Goal: Information Seeking & Learning: Learn about a topic

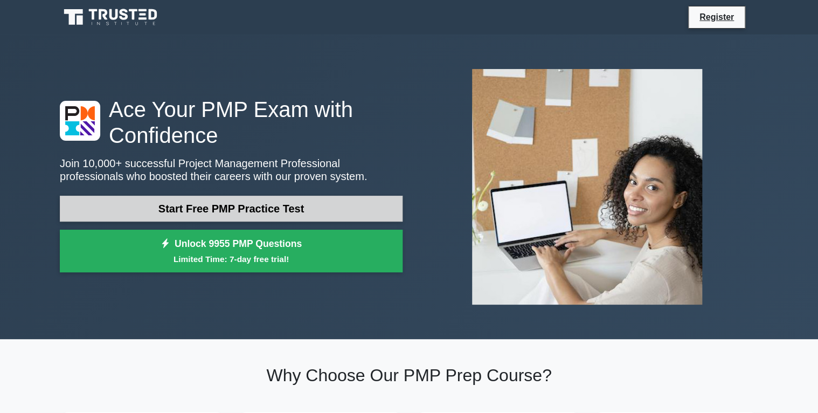
click at [295, 219] on link "Start Free PMP Practice Test" at bounding box center [231, 209] width 343 height 26
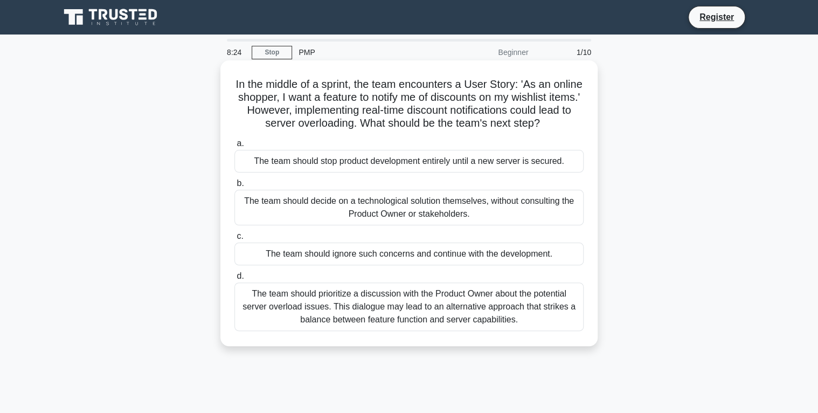
click at [362, 306] on div "The team should prioritize a discussion with the Product Owner about the potent…" at bounding box center [409, 307] width 349 height 49
click at [235, 280] on input "d. The team should prioritize a discussion with the Product Owner about the pot…" at bounding box center [235, 276] width 0 height 7
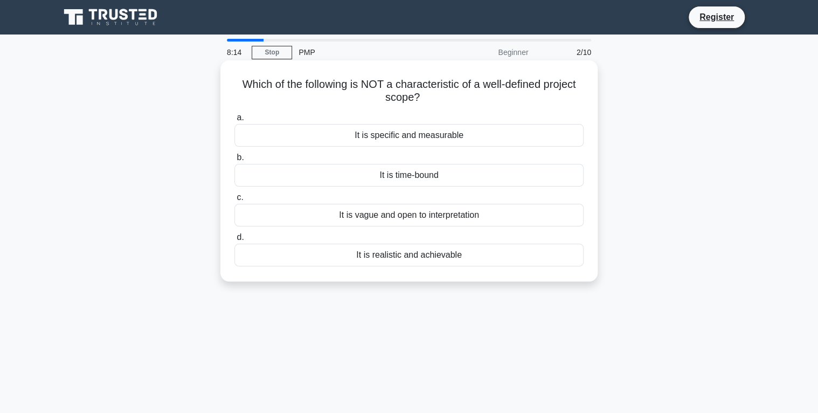
click at [383, 218] on div "It is vague and open to interpretation" at bounding box center [409, 215] width 349 height 23
click at [235, 201] on input "c. It is vague and open to interpretation" at bounding box center [235, 197] width 0 height 7
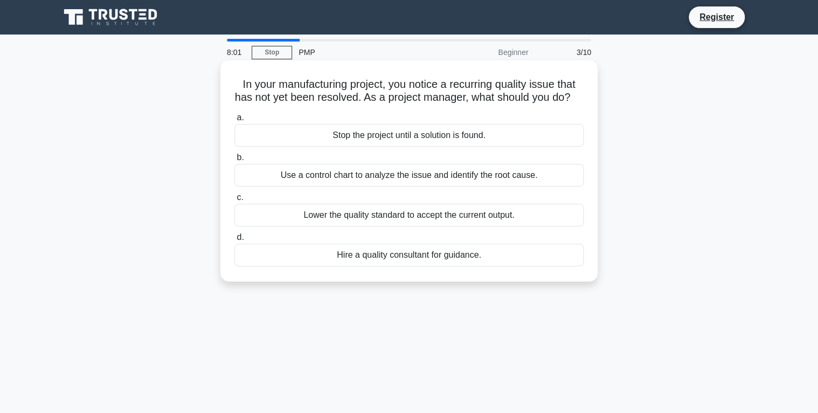
click at [421, 187] on div "Use a control chart to analyze the issue and identify the root cause." at bounding box center [409, 175] width 349 height 23
click at [235, 161] on input "b. Use a control chart to analyze the issue and identify the root cause." at bounding box center [235, 157] width 0 height 7
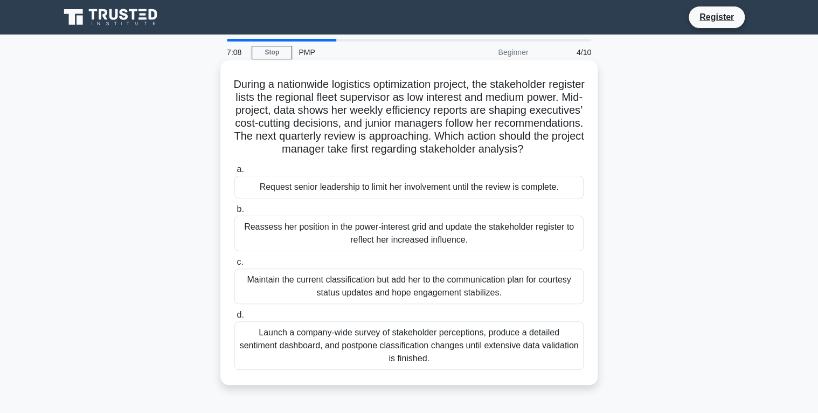
click at [455, 251] on div "Reassess her position in the power-interest grid and update the stakeholder reg…" at bounding box center [409, 234] width 349 height 36
click at [235, 213] on input "b. Reassess her position in the power-interest grid and update the stakeholder …" at bounding box center [235, 209] width 0 height 7
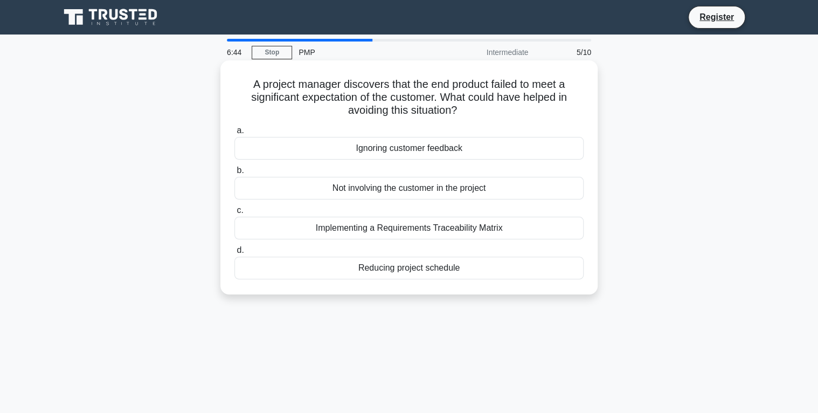
click at [463, 235] on div "Implementing a Requirements Traceability Matrix" at bounding box center [409, 228] width 349 height 23
click at [235, 214] on input "c. Implementing a Requirements Traceability Matrix" at bounding box center [235, 210] width 0 height 7
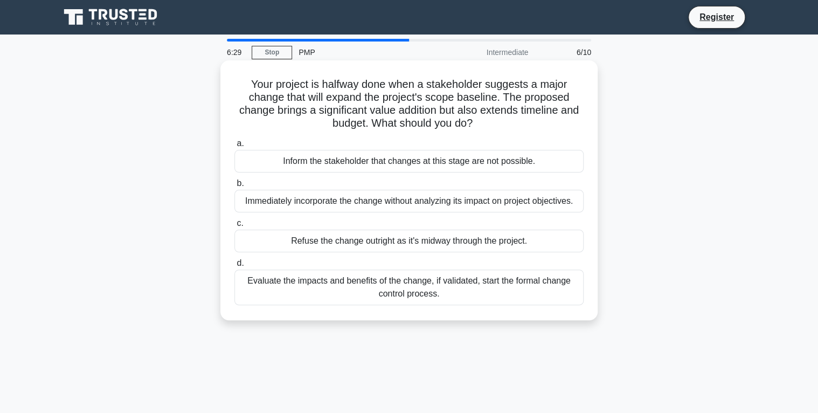
click at [513, 284] on div "Evaluate the impacts and benefits of the change, if validated, start the formal…" at bounding box center [409, 288] width 349 height 36
click at [235, 267] on input "d. Evaluate the impacts and benefits of the change, if validated, start the for…" at bounding box center [235, 263] width 0 height 7
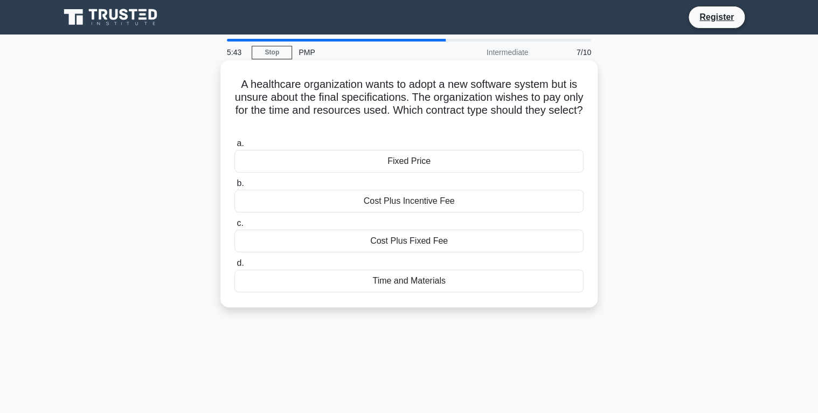
click at [425, 277] on div "Time and Materials" at bounding box center [409, 281] width 349 height 23
click at [235, 267] on input "d. Time and Materials" at bounding box center [235, 263] width 0 height 7
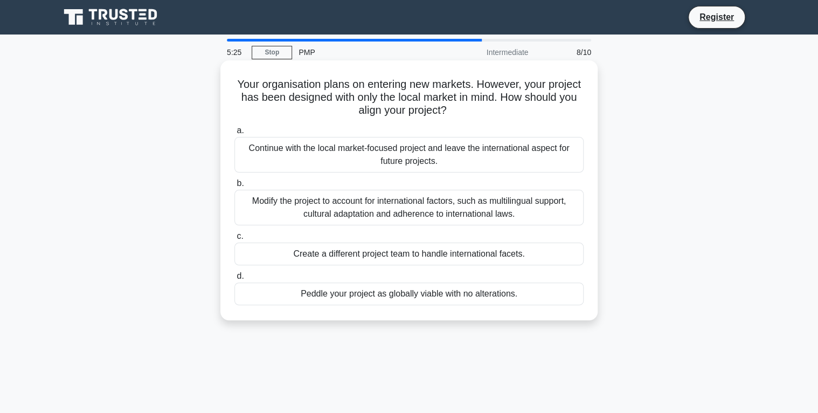
click at [453, 209] on div "Modify the project to account for international factors, such as multilingual s…" at bounding box center [409, 208] width 349 height 36
click at [235, 187] on input "b. Modify the project to account for international factors, such as multilingua…" at bounding box center [235, 183] width 0 height 7
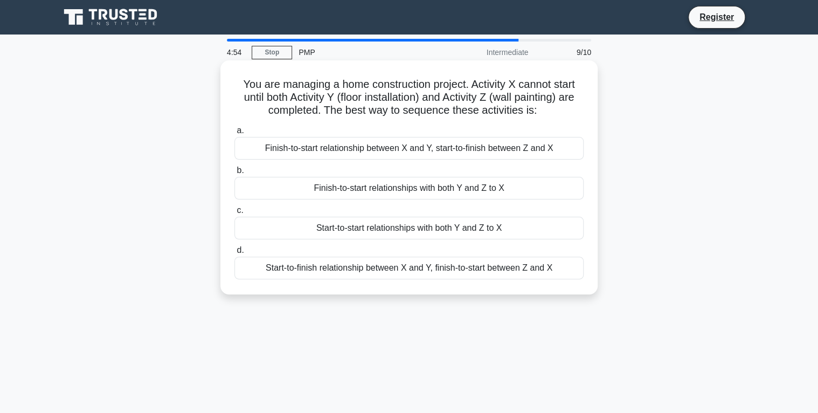
click at [444, 192] on div "Finish-to-start relationships with both Y and Z to X" at bounding box center [409, 188] width 349 height 23
click at [235, 174] on input "b. Finish-to-start relationships with both Y and Z to X" at bounding box center [235, 170] width 0 height 7
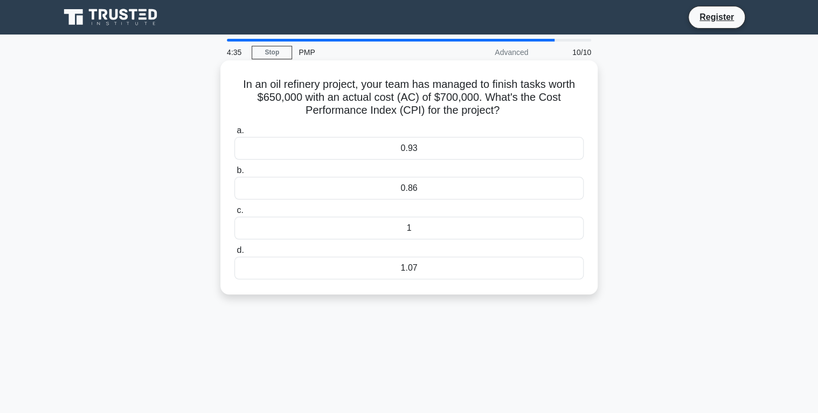
click at [541, 99] on h5 "In an oil refinery project, your team has managed to finish tasks worth $650,00…" at bounding box center [409, 98] width 352 height 40
drag, startPoint x: 541, startPoint y: 99, endPoint x: 421, endPoint y: 114, distance: 121.1
click at [421, 114] on h5 "In an oil refinery project, your team has managed to finish tasks worth $650,00…" at bounding box center [409, 98] width 352 height 40
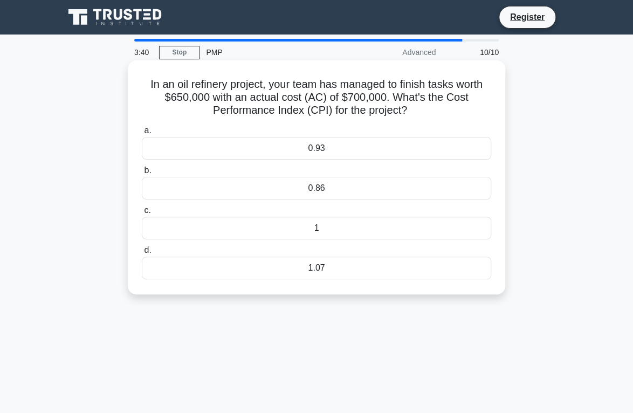
click at [233, 125] on label "a. 0.93" at bounding box center [316, 142] width 349 height 36
click at [142, 127] on input "a. 0.93" at bounding box center [142, 130] width 0 height 7
